Goal: Feedback & Contribution: Submit feedback/report problem

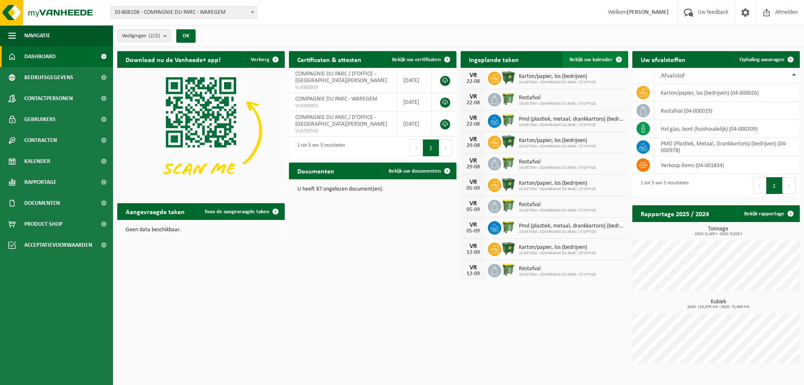
click at [609, 57] on span "Bekijk uw kalender" at bounding box center [590, 59] width 43 height 5
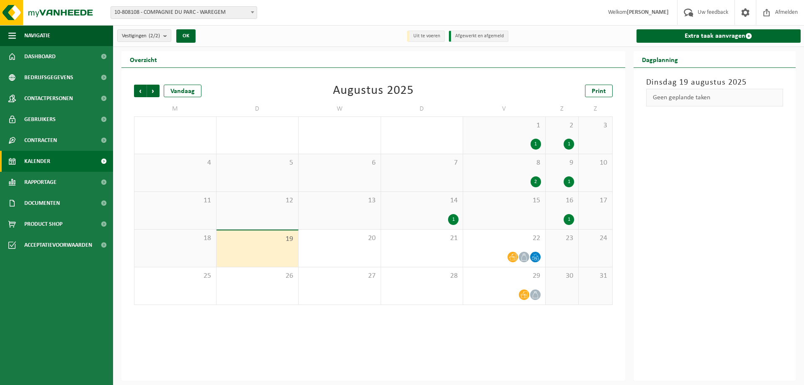
click at [570, 220] on div "1" at bounding box center [568, 219] width 10 height 11
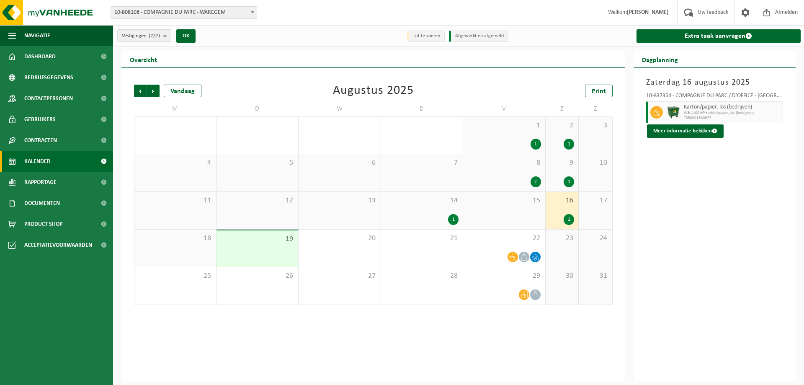
click at [456, 218] on div "1" at bounding box center [453, 219] width 10 height 11
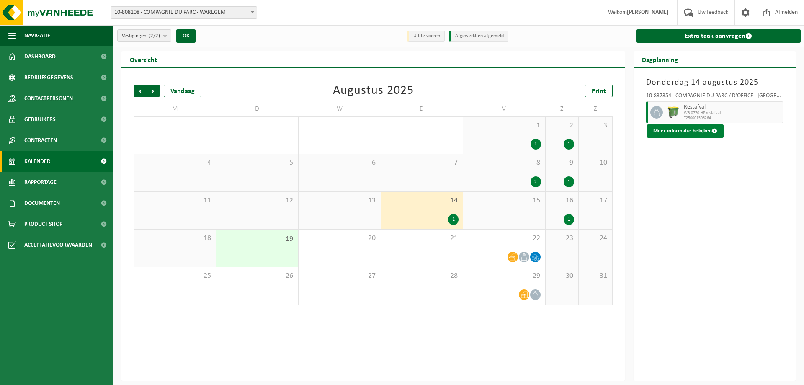
click at [669, 128] on button "Meer informatie bekijken" at bounding box center [685, 130] width 77 height 13
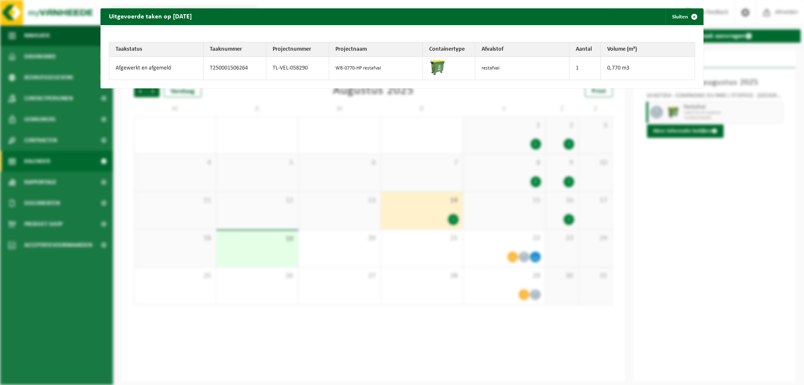
click at [483, 68] on td "restafval" at bounding box center [522, 68] width 94 height 23
click at [126, 67] on td "Afgewerkt en afgemeld" at bounding box center [156, 68] width 94 height 23
click at [216, 67] on td "T250001506264" at bounding box center [234, 68] width 63 height 23
drag, startPoint x: 252, startPoint y: 69, endPoint x: 208, endPoint y: 68, distance: 44.0
click at [208, 68] on td "T250001506264" at bounding box center [234, 68] width 63 height 23
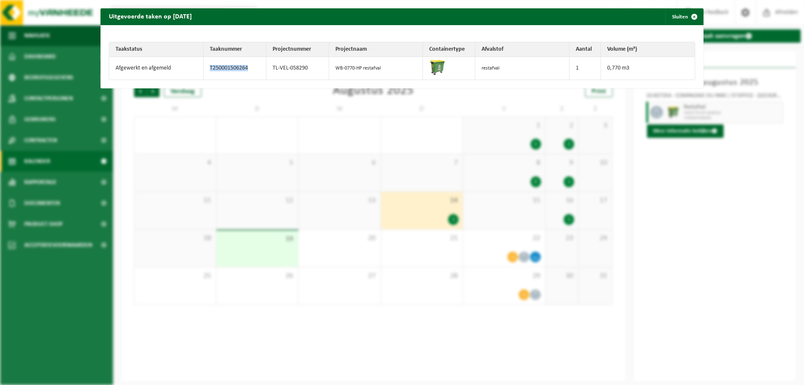
copy td "T250001506264"
click at [686, 15] on span "button" at bounding box center [694, 16] width 17 height 17
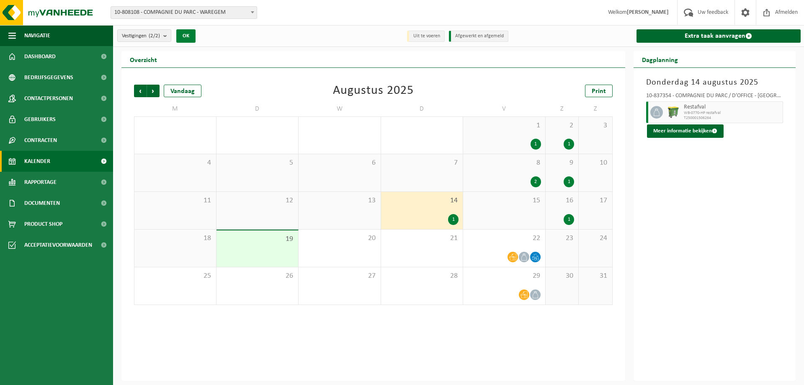
click at [192, 36] on button "OK" at bounding box center [185, 35] width 19 height 13
click at [186, 40] on button "OK" at bounding box center [185, 35] width 19 height 13
click at [69, 168] on link "Kalender" at bounding box center [56, 161] width 113 height 21
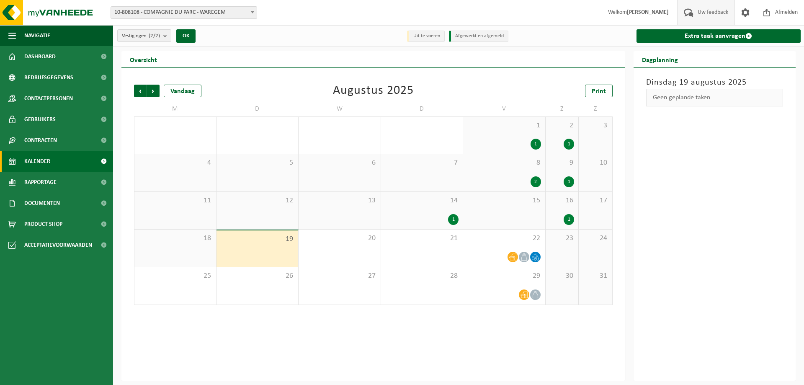
click at [696, 13] on span "Uw feedback" at bounding box center [712, 12] width 35 height 25
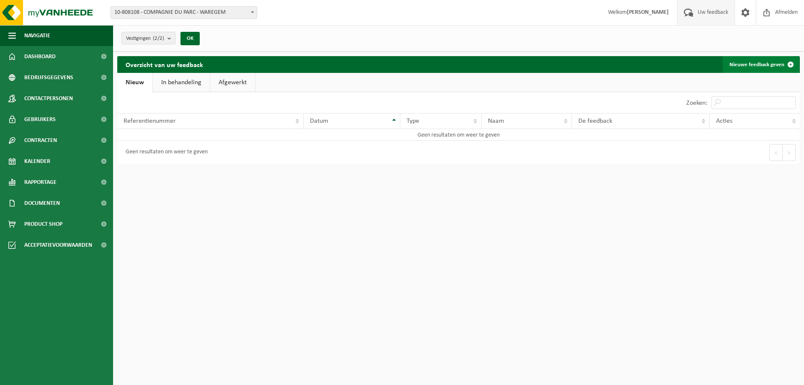
click at [762, 64] on link "Nieuwe feedback geven" at bounding box center [760, 64] width 76 height 17
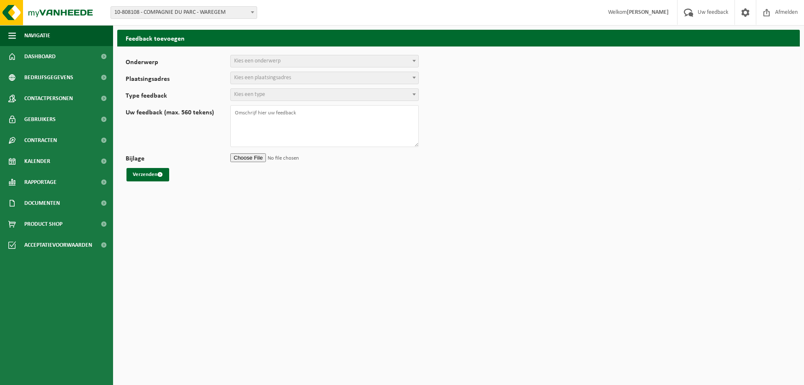
select select
click at [290, 62] on span "Kies een onderwerp" at bounding box center [325, 61] width 188 height 12
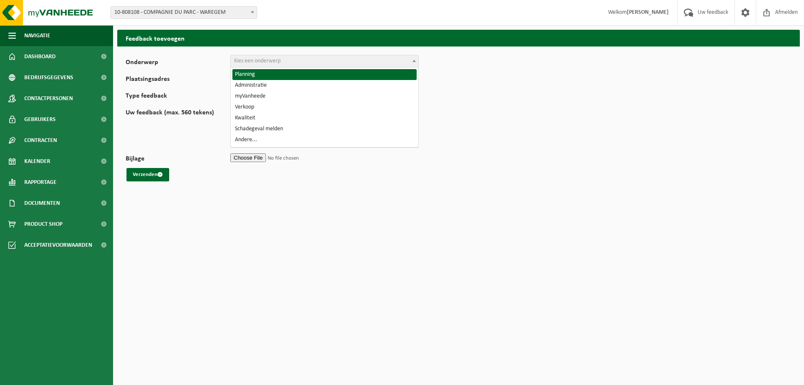
select select "1"
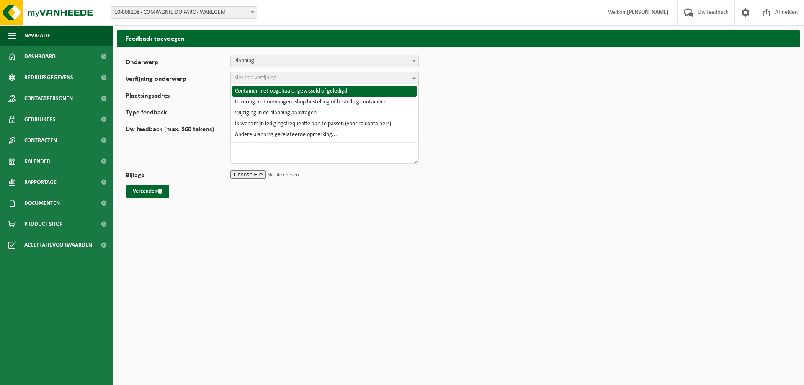
click at [305, 78] on span "Kies een verfijning" at bounding box center [325, 78] width 188 height 12
select select "2"
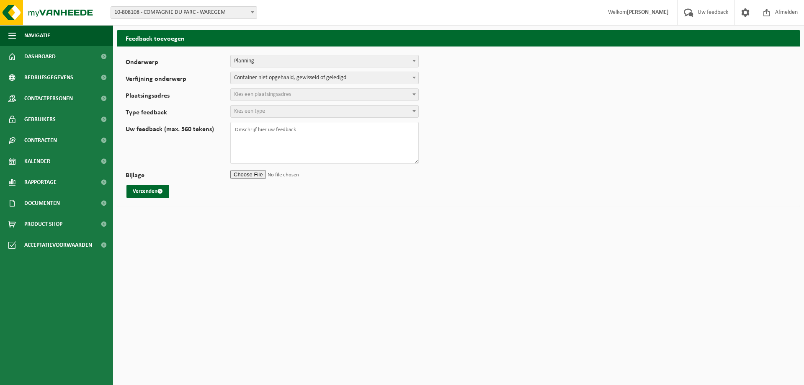
click at [306, 93] on span "Kies een plaatsingsadres" at bounding box center [325, 95] width 188 height 12
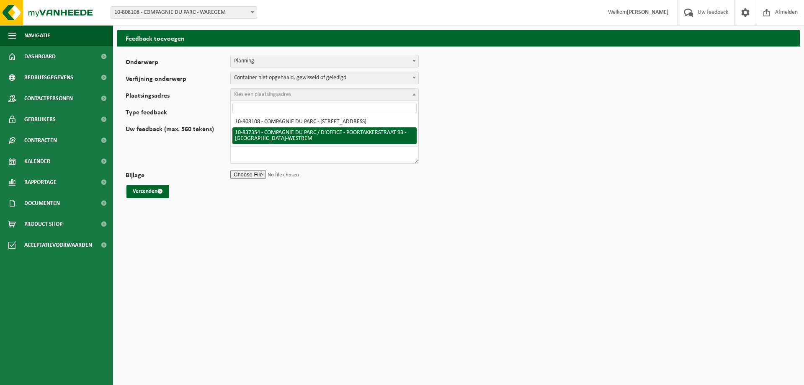
select select "91279"
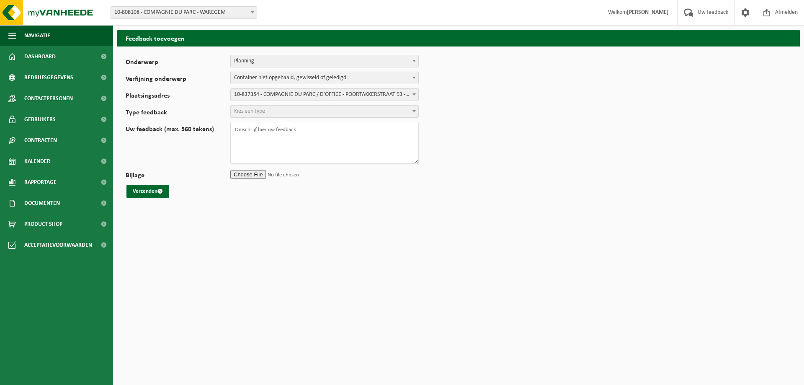
click at [311, 116] on span "Kies een type" at bounding box center [325, 111] width 188 height 12
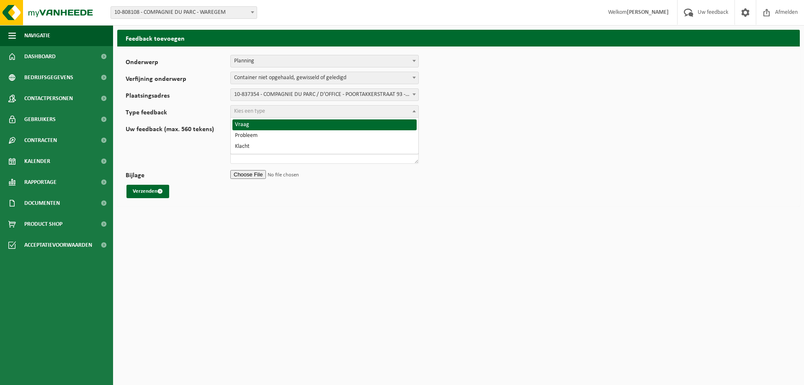
select select "QUE"
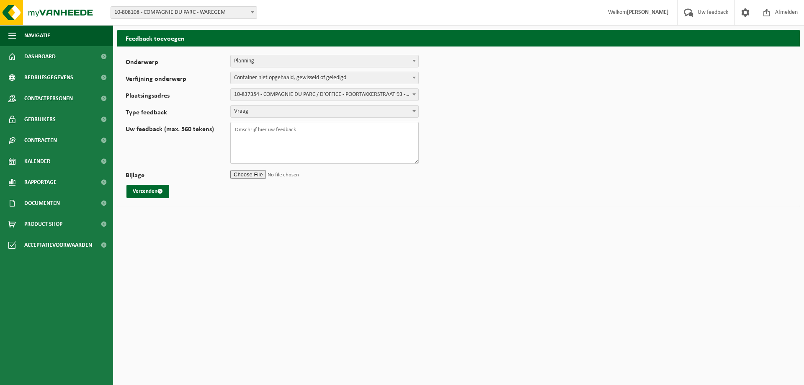
click at [319, 134] on textarea "Uw feedback (max. 560 tekens)" at bounding box center [324, 143] width 188 height 42
paste textarea "T250001506264"
click at [297, 134] on textarea "Beste, T250001506264" at bounding box center [324, 143] width 188 height 42
click at [298, 141] on textarea "Beste, Kan het zijn dat de restafavlcontainer T250001506264" at bounding box center [324, 143] width 188 height 42
drag, startPoint x: 298, startPoint y: 141, endPoint x: 292, endPoint y: 138, distance: 7.1
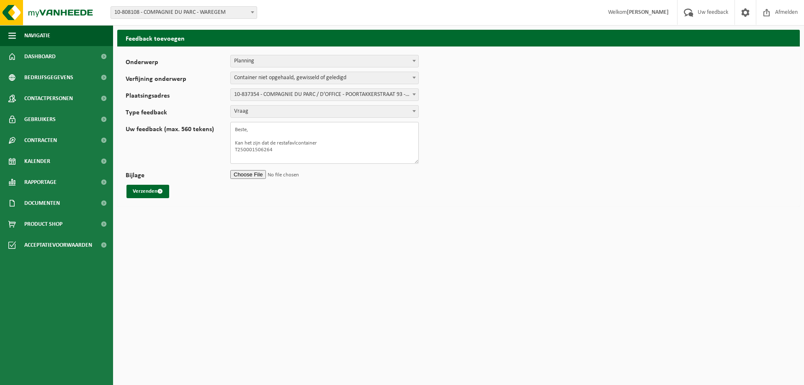
click at [292, 138] on textarea "Beste, Kan het zijn dat de restafavlcontainer T250001506264" at bounding box center [324, 143] width 188 height 42
click at [295, 141] on textarea "Beste, Kan het zijn dat de restafavlcontainer T250001506264" at bounding box center [324, 143] width 188 height 42
click at [325, 141] on textarea "Beste, Kan het zijn dat de restafvalcontainer T250001506264" at bounding box center [324, 143] width 188 height 42
click at [370, 151] on textarea "Beste, Kan het zijn dat de restafvalcontainer op T250001506264" at bounding box center [324, 143] width 188 height 42
click at [364, 136] on textarea "Beste, Kan het zijn dat de restafvalcontainer op T250001506264" at bounding box center [324, 143] width 188 height 42
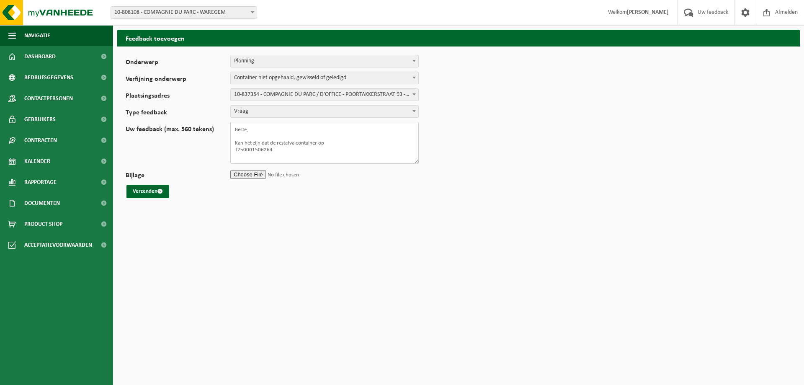
click at [356, 142] on textarea "Beste, Kan het zijn dat de restafvalcontainer op T250001506264" at bounding box center [324, 143] width 188 height 42
click at [347, 155] on textarea "Beste, Kan het zijn dat de restafvalcontainer op do 14/08/2025 niet werd opgeha…" at bounding box center [324, 143] width 188 height 42
type textarea "Beste, Kan het zijn dat de restafvalcontainer op do 14/08/2025 niet werd opgeha…"
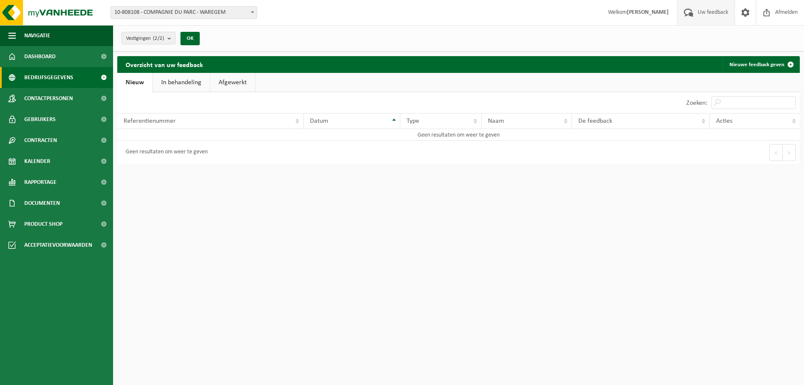
click at [54, 72] on span "Bedrijfsgegevens" at bounding box center [48, 77] width 49 height 21
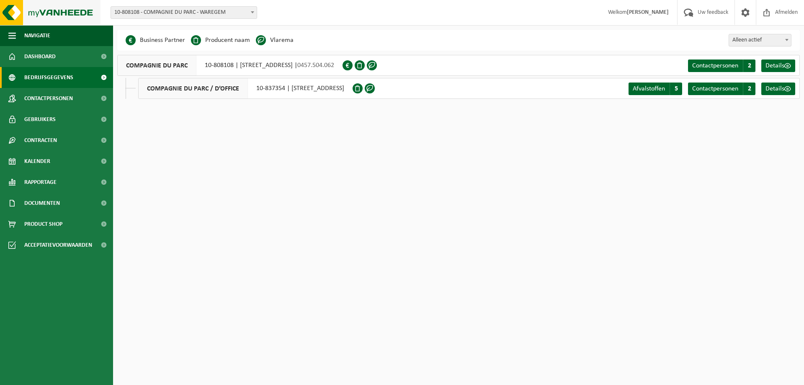
click at [22, 13] on img at bounding box center [50, 12] width 100 height 25
